Goal: Transaction & Acquisition: Purchase product/service

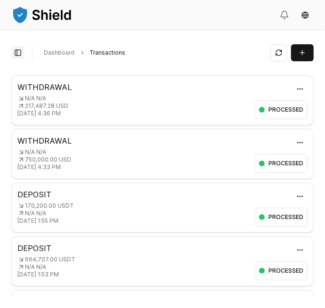
click at [16, 50] on button "Toggle Sidebar" at bounding box center [17, 52] width 13 height 13
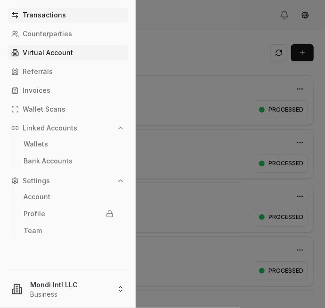
click at [55, 53] on p "Virtual Account" at bounding box center [48, 52] width 50 height 7
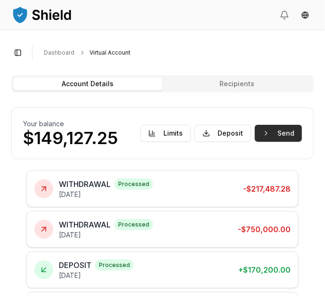
click at [278, 130] on button "Send" at bounding box center [278, 133] width 47 height 17
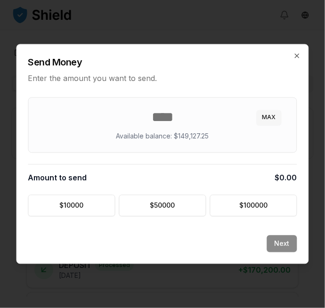
click at [269, 115] on button "MAX" at bounding box center [268, 117] width 25 height 15
type input "*********"
click at [282, 236] on button "Next" at bounding box center [282, 243] width 30 height 17
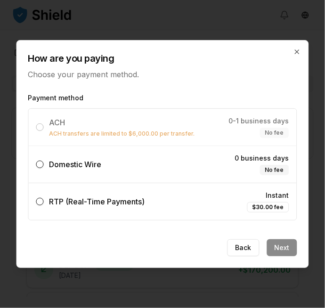
click at [184, 163] on label "Domestic Wire 0 business days No fee" at bounding box center [163, 164] width 268 height 37
click at [44, 163] on button "Domestic Wire 0 business days No fee" at bounding box center [40, 164] width 8 height 8
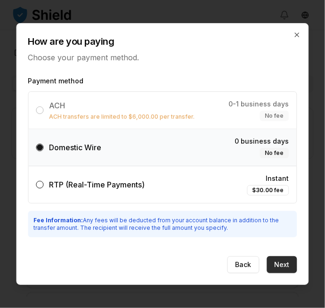
click at [288, 257] on button "Next" at bounding box center [282, 264] width 30 height 17
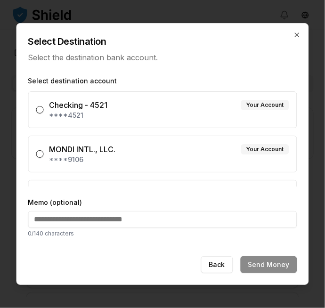
click at [218, 145] on div "MONDI INTL., LLC. Your Account" at bounding box center [169, 149] width 240 height 11
click at [44, 150] on button "MONDI INTL., LLC. Your Account ****9106" at bounding box center [40, 154] width 8 height 8
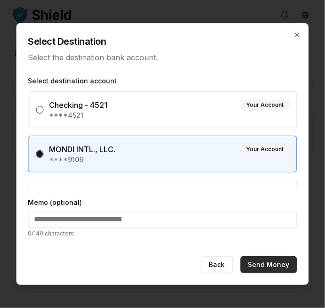
click at [269, 258] on button "Send Money" at bounding box center [268, 264] width 56 height 17
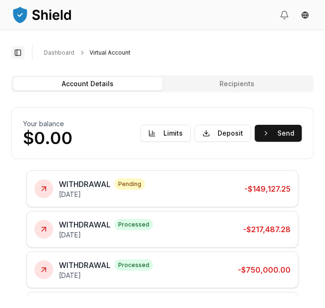
click at [18, 49] on button "Toggle Sidebar" at bounding box center [17, 52] width 13 height 13
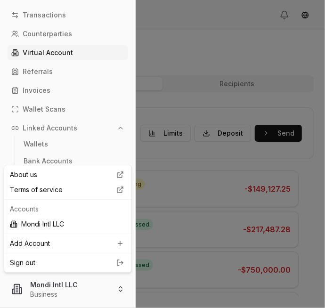
click at [75, 292] on html "Transactions Counterparties Virtual Account Referrals Invoices Wallet Scans Lin…" at bounding box center [162, 154] width 325 height 308
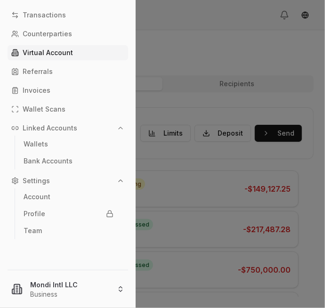
click at [65, 288] on html "Transactions Counterparties Virtual Account Referrals Invoices Wallet Scans Lin…" at bounding box center [162, 154] width 325 height 308
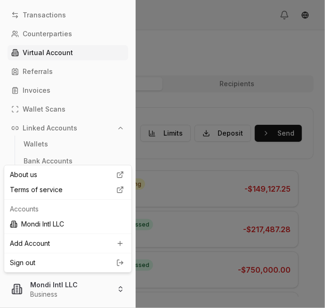
click at [52, 258] on link "Sign out" at bounding box center [68, 262] width 116 height 9
